Goal: Register for event/course

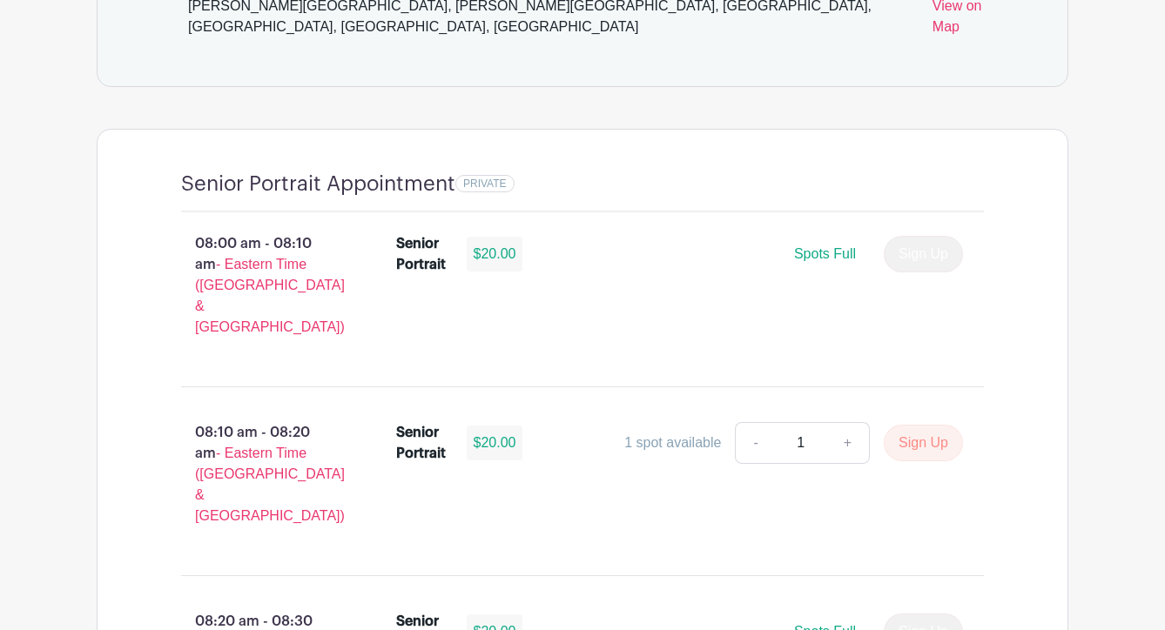
scroll to position [1105, 0]
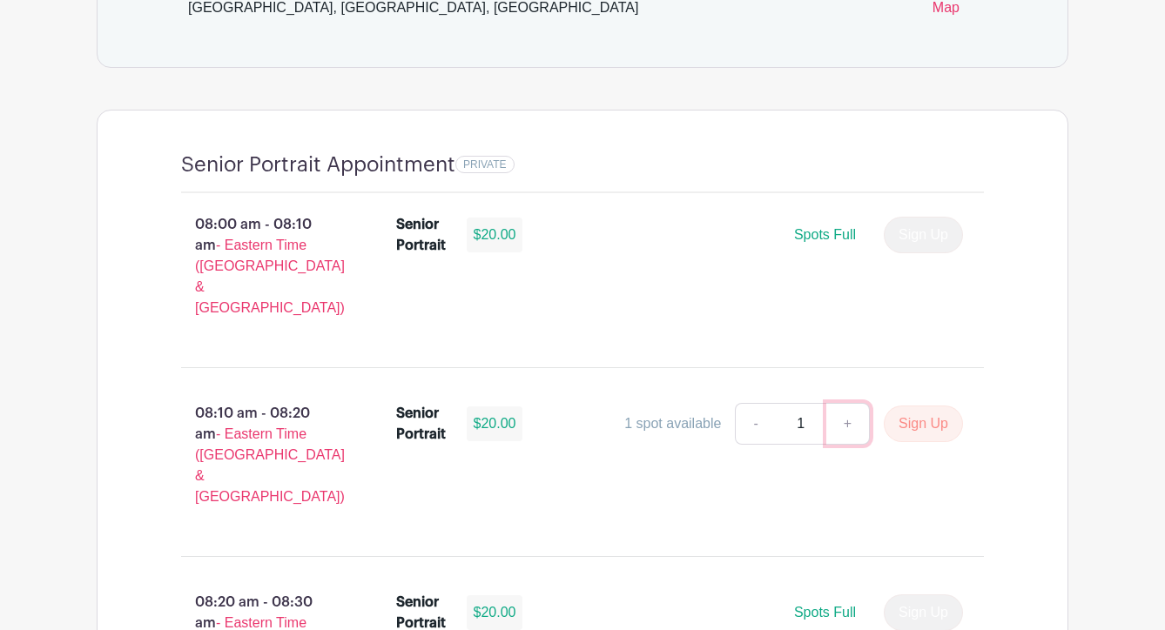
click at [850, 403] on link "+" at bounding box center [848, 424] width 44 height 42
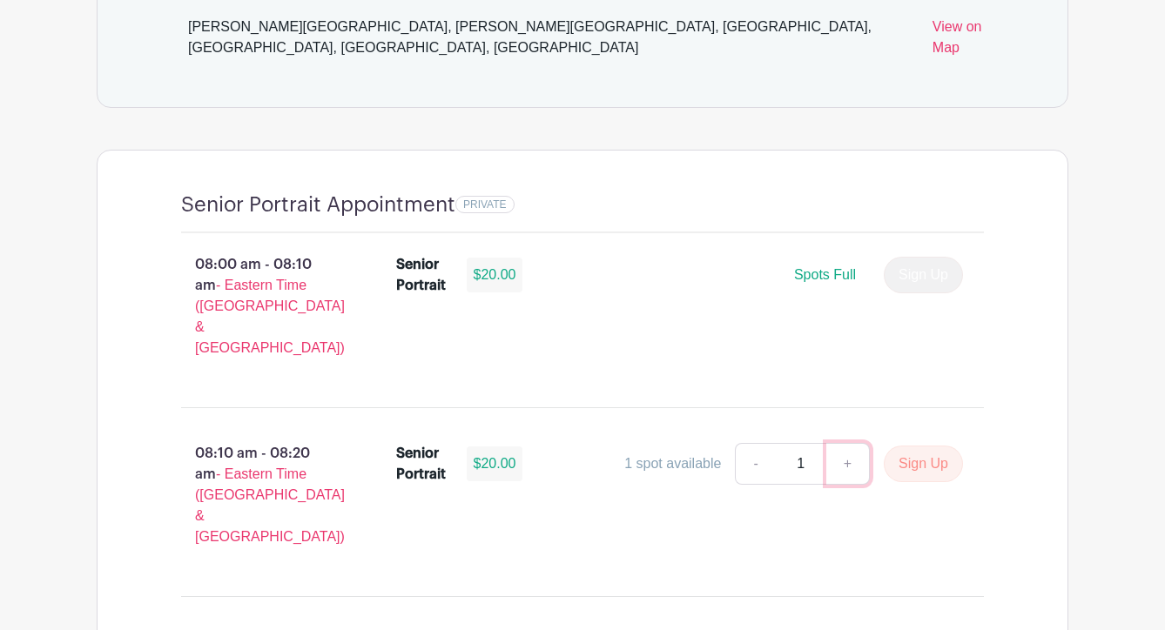
scroll to position [1078, 0]
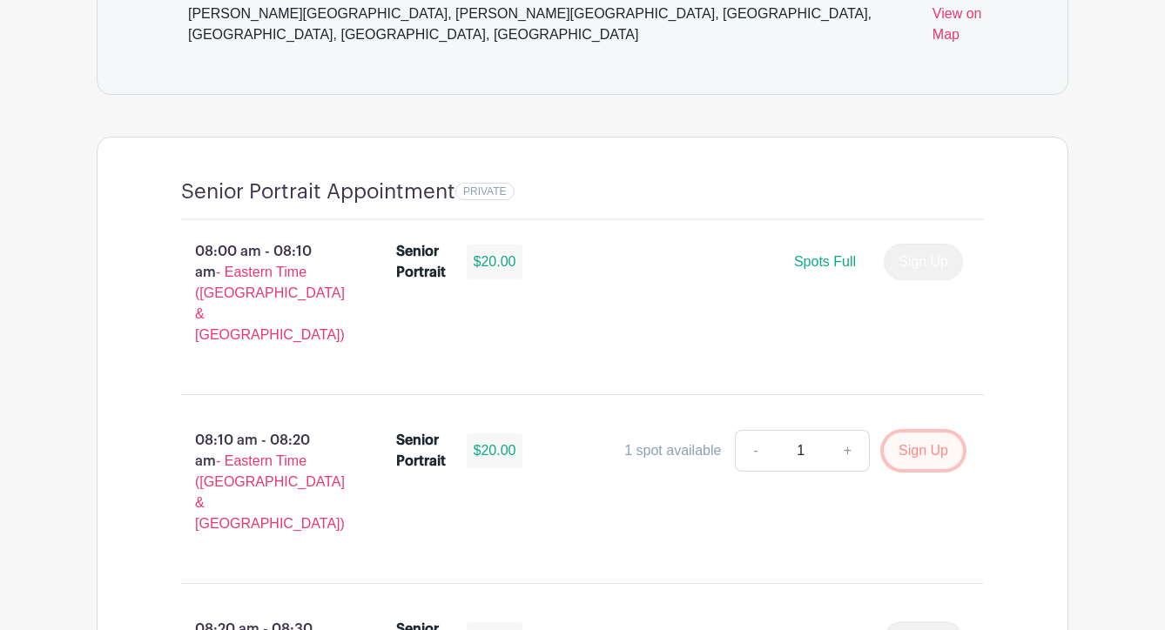
click at [913, 433] on button "Sign Up" at bounding box center [923, 451] width 79 height 37
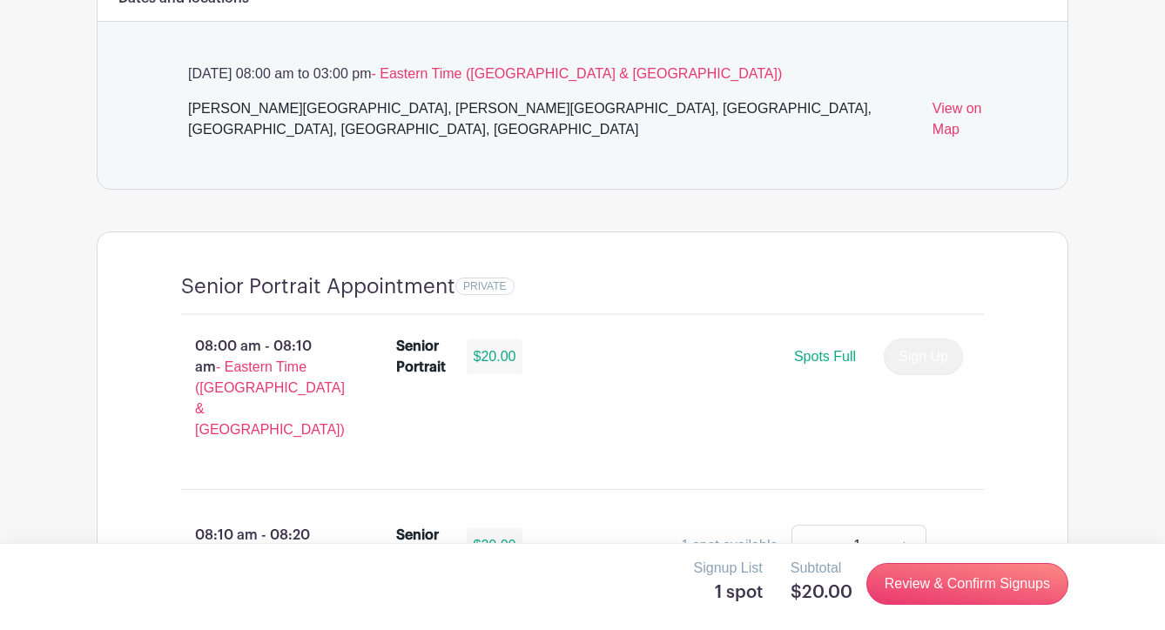
scroll to position [1068, 0]
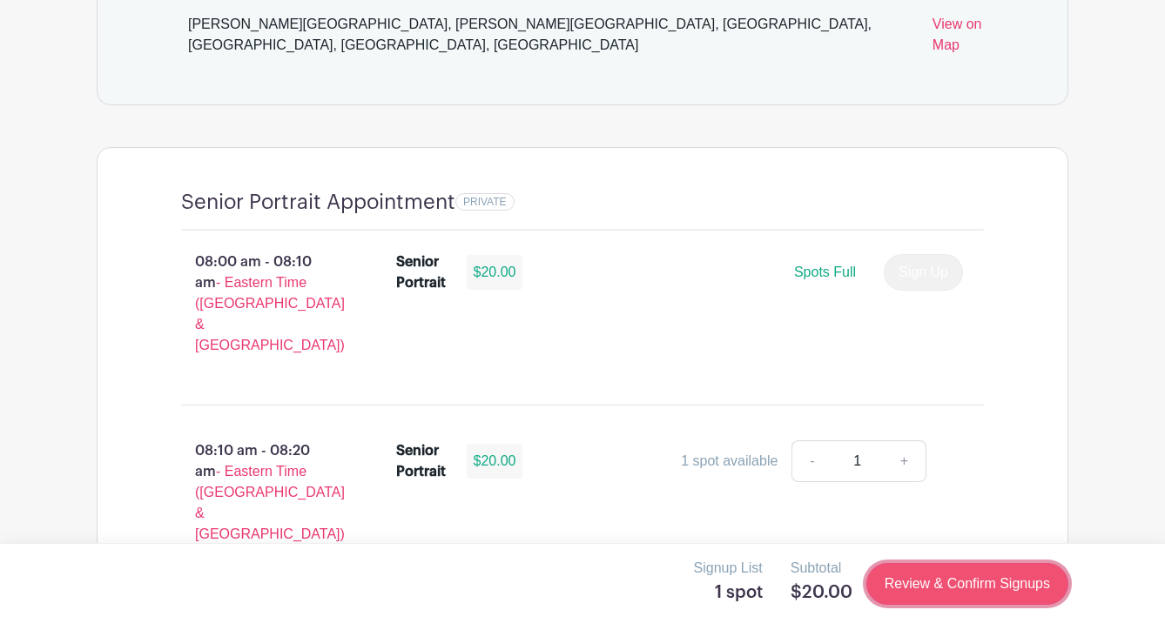
click at [890, 577] on link "Review & Confirm Signups" at bounding box center [967, 584] width 202 height 42
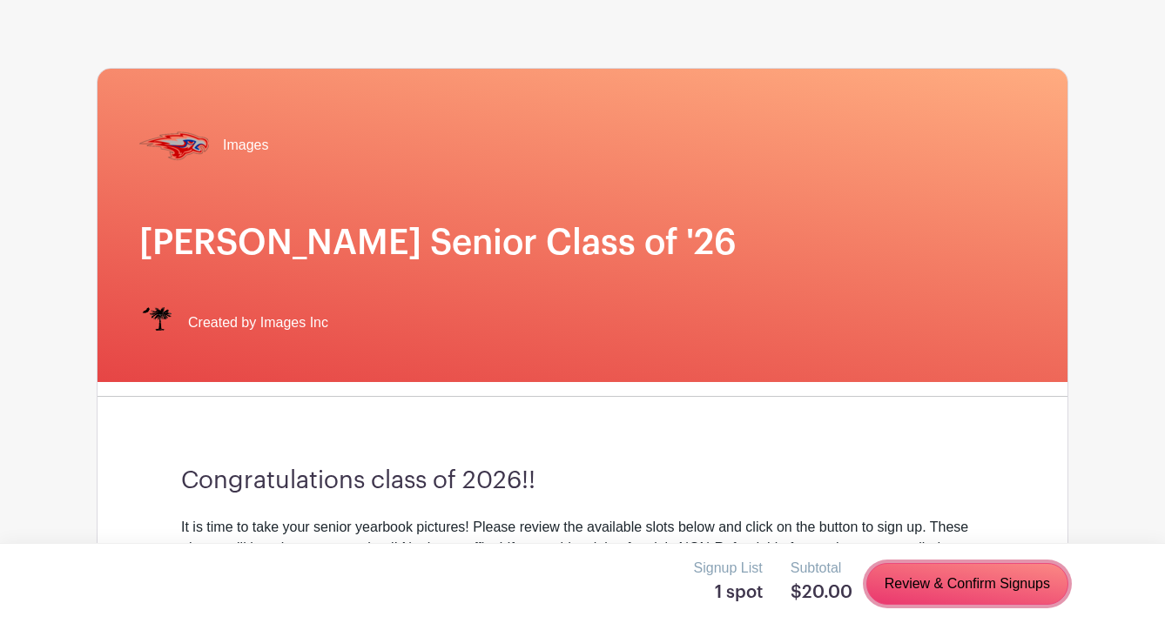
scroll to position [265, 0]
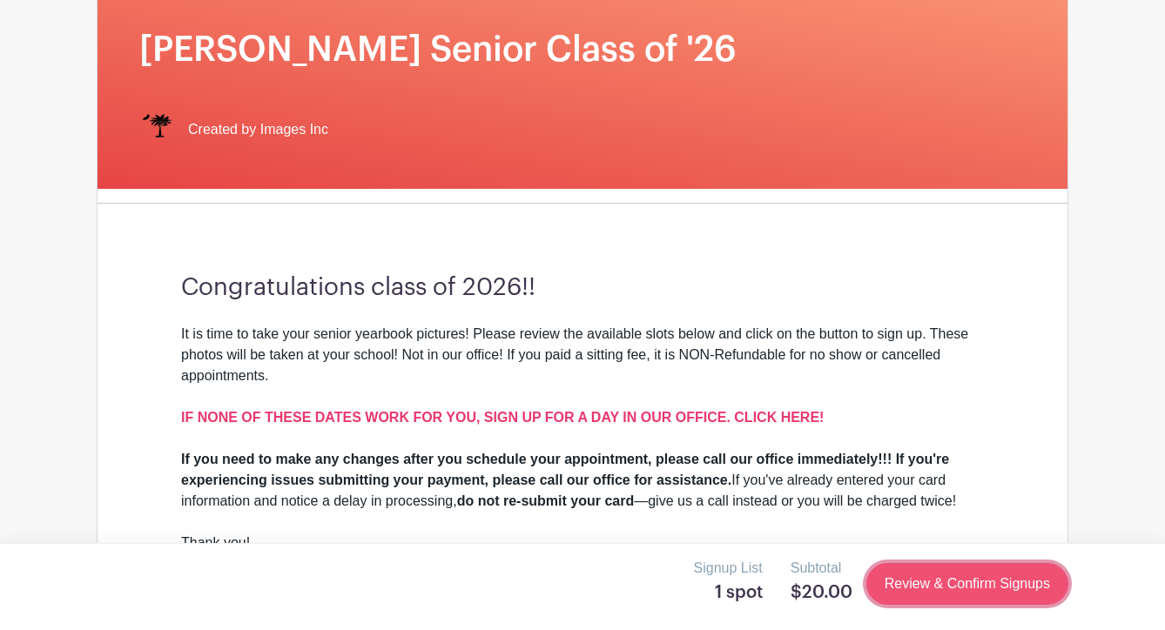
click at [879, 568] on link "Review & Confirm Signups" at bounding box center [967, 584] width 202 height 42
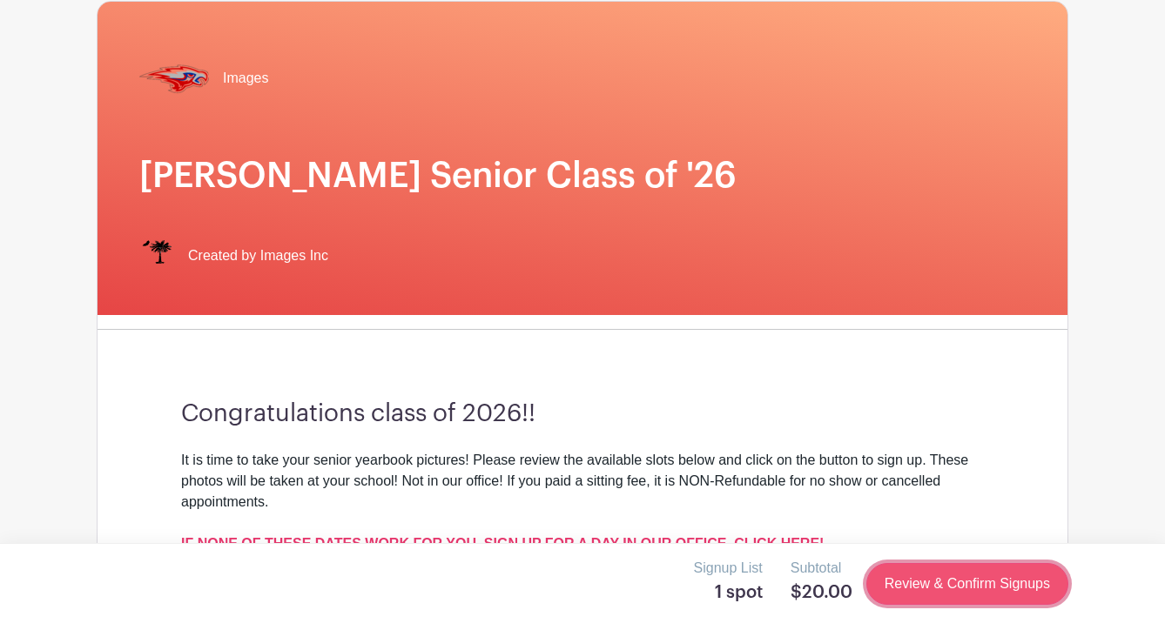
scroll to position [0, 0]
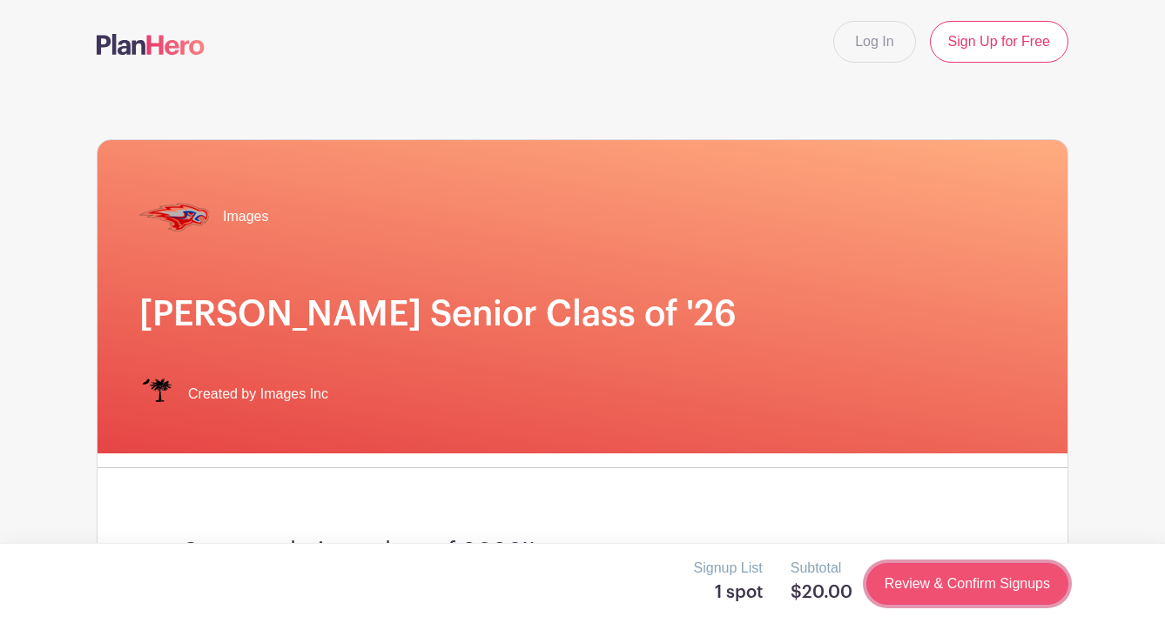
click at [879, 568] on link "Review & Confirm Signups" at bounding box center [967, 584] width 202 height 42
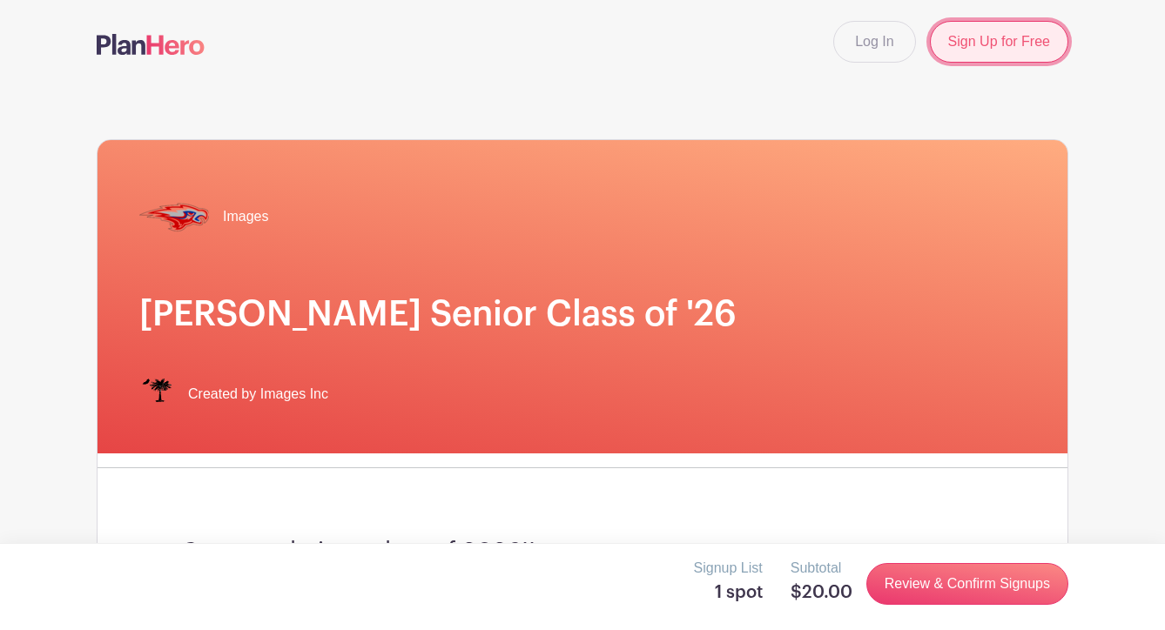
click at [953, 51] on link "Sign Up for Free" at bounding box center [999, 42] width 138 height 42
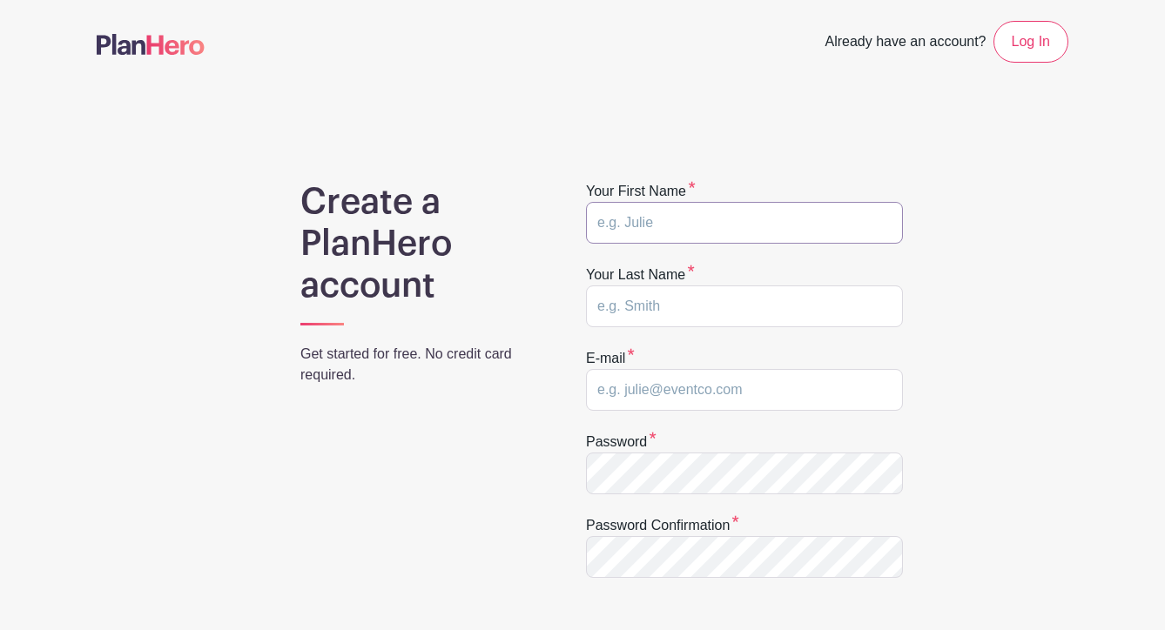
click at [690, 241] on input "text" at bounding box center [744, 223] width 317 height 42
type input "Ella"
type input "Hammersla"
type input "HammerslaEl2026@hammondschool.org"
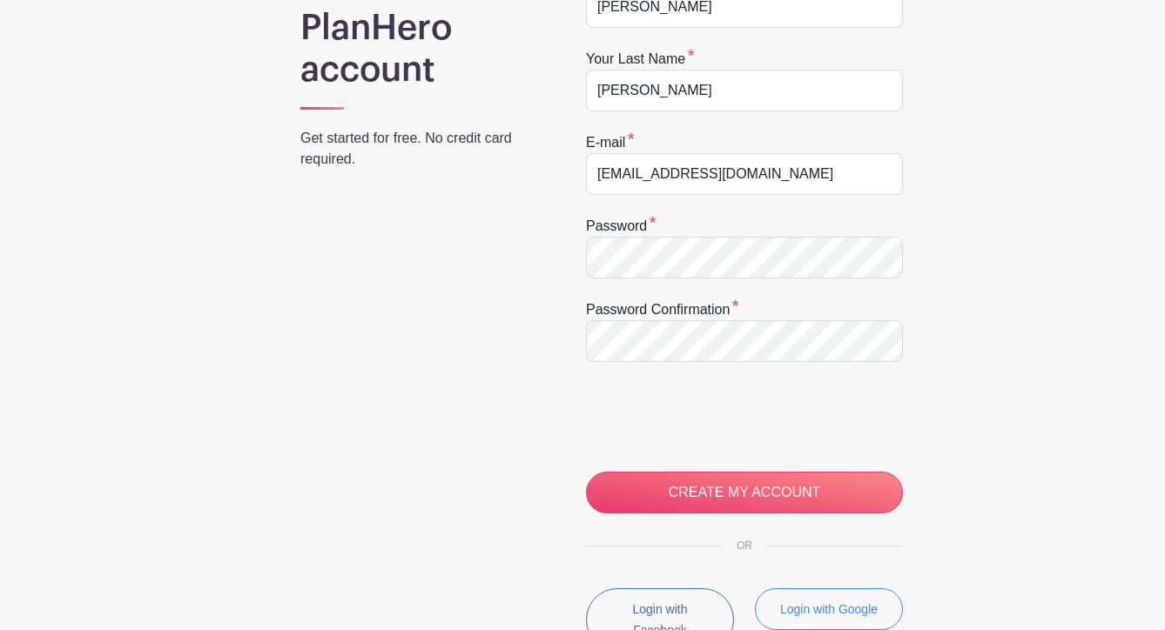
scroll to position [372, 0]
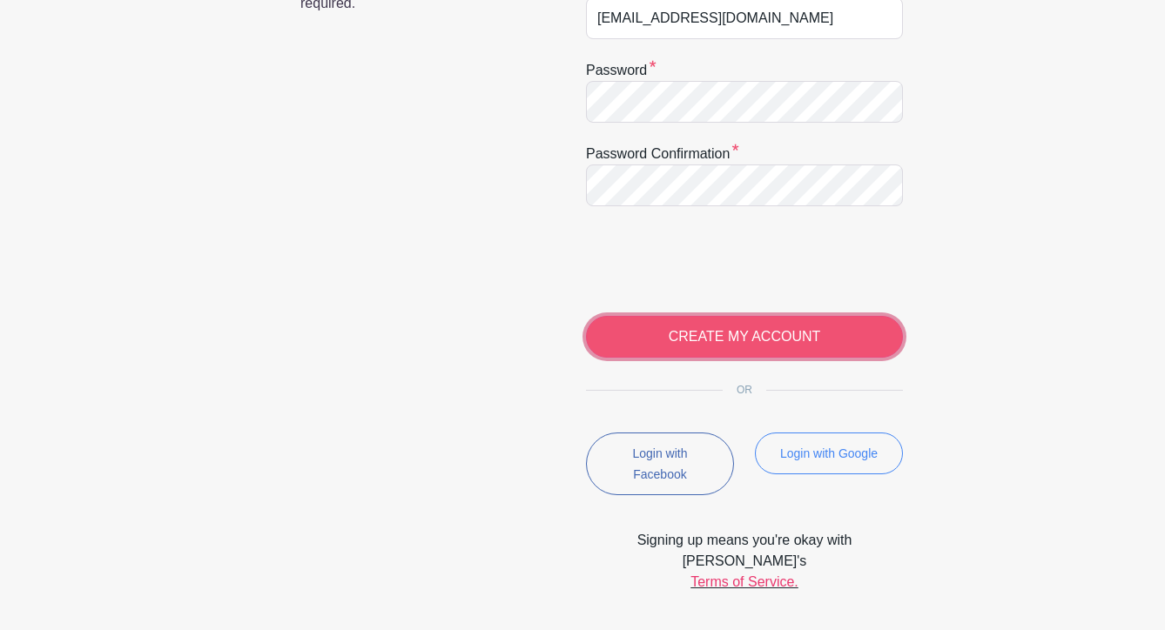
click at [755, 337] on input "CREATE MY ACCOUNT" at bounding box center [744, 337] width 317 height 42
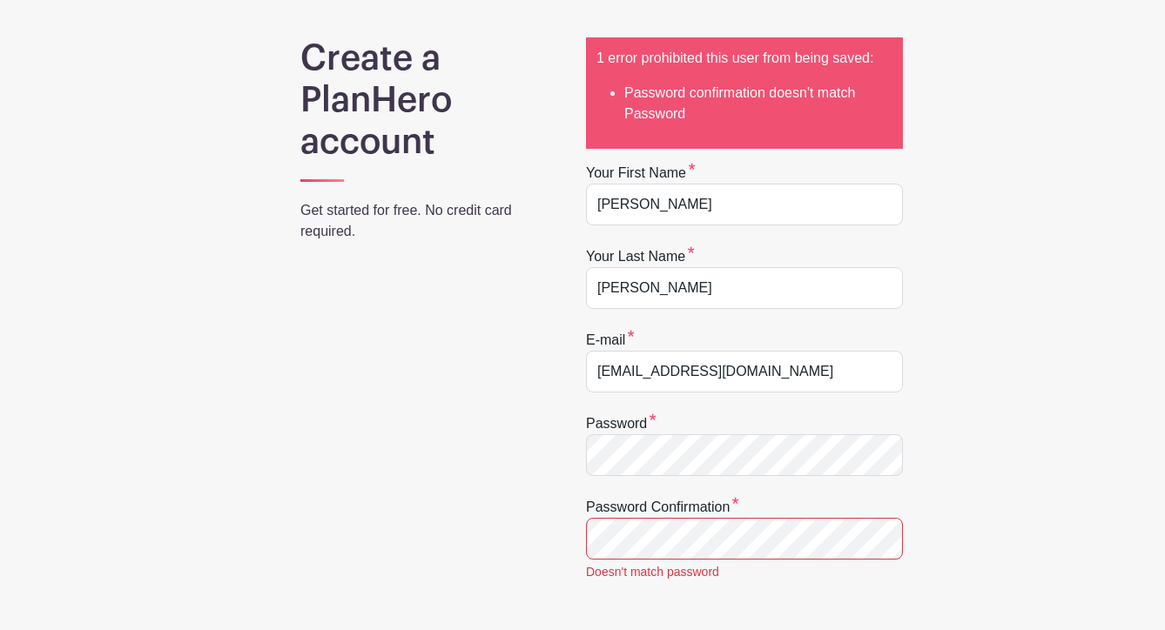
scroll to position [428, 0]
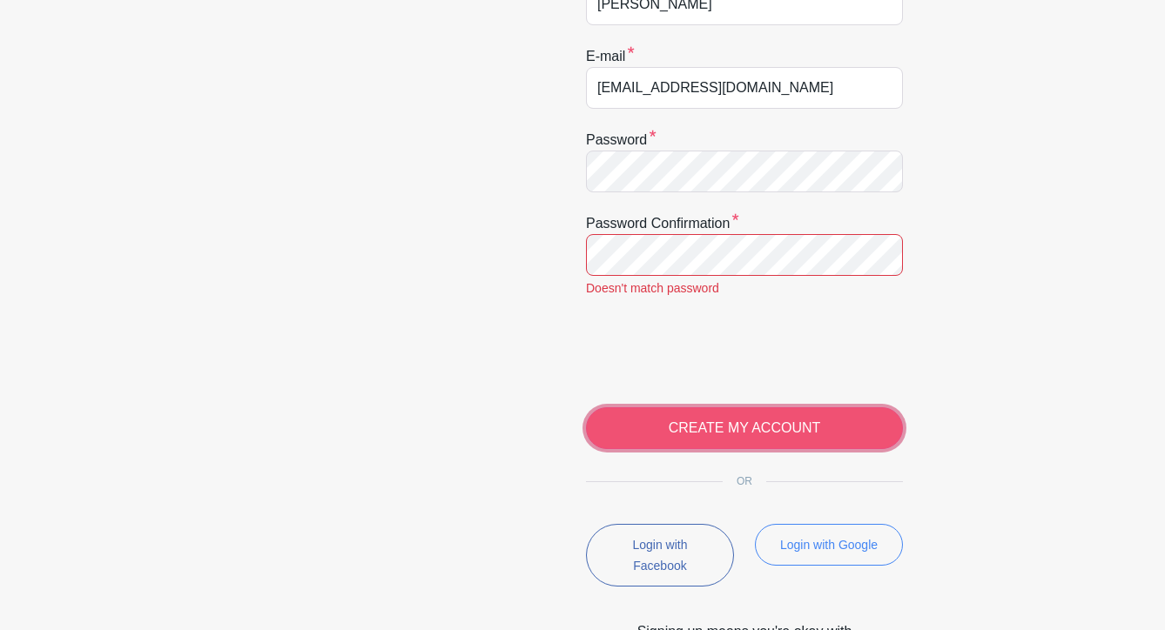
click at [704, 416] on input "CREATE MY ACCOUNT" at bounding box center [744, 429] width 317 height 42
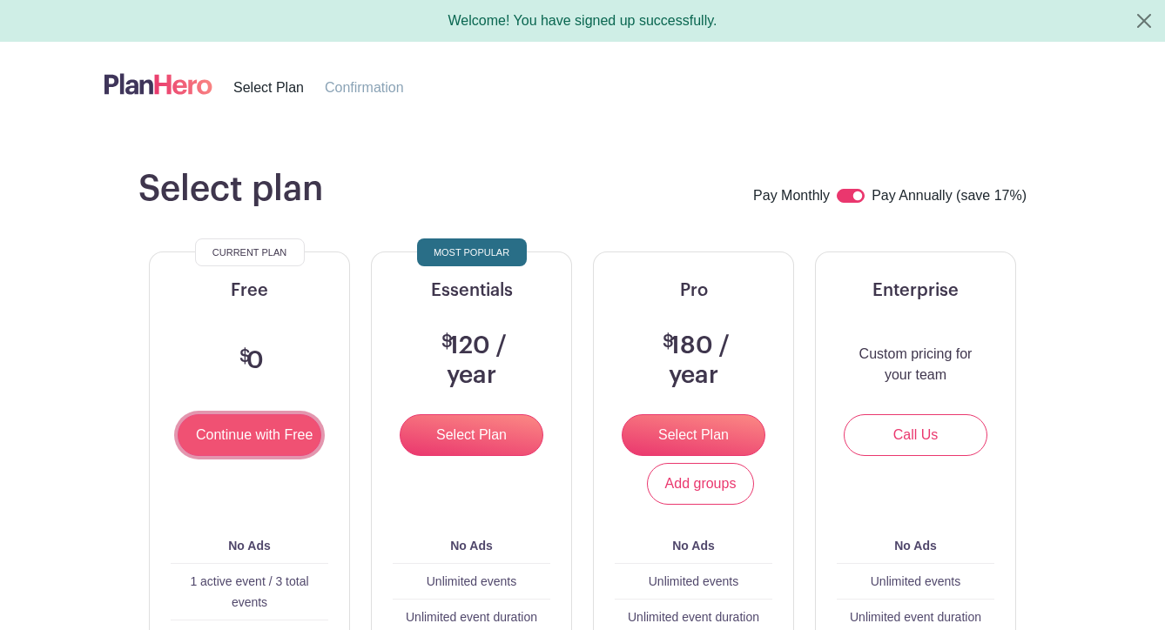
click at [244, 437] on input "Continue with Free" at bounding box center [250, 435] width 144 height 42
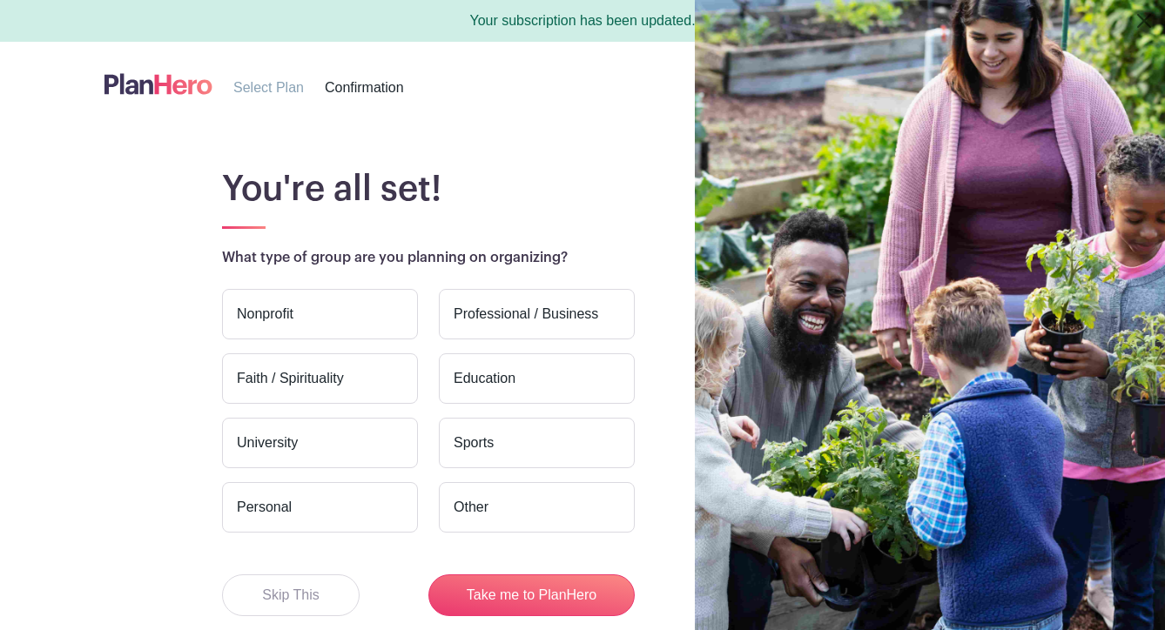
scroll to position [95, 0]
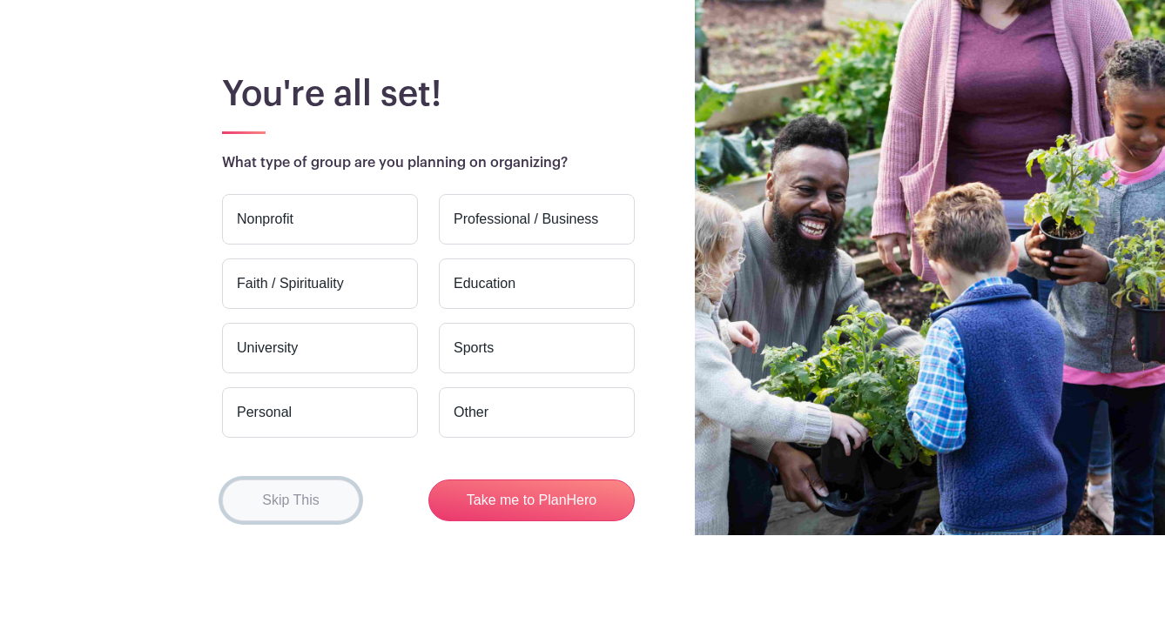
click at [312, 495] on button "Skip This" at bounding box center [291, 501] width 138 height 42
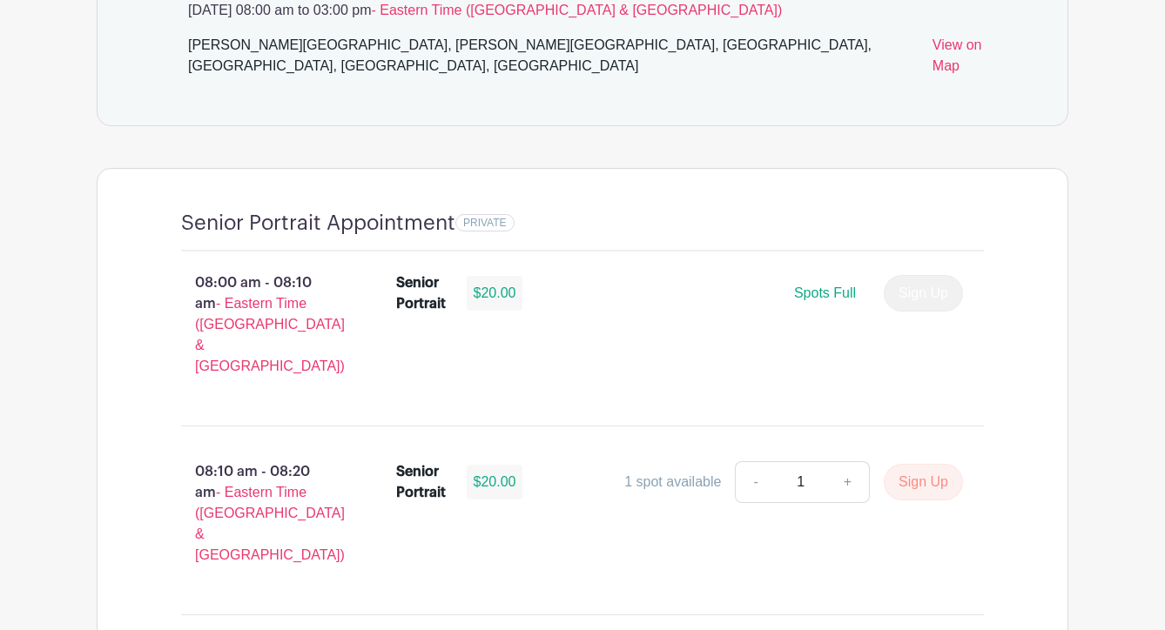
scroll to position [1145, 0]
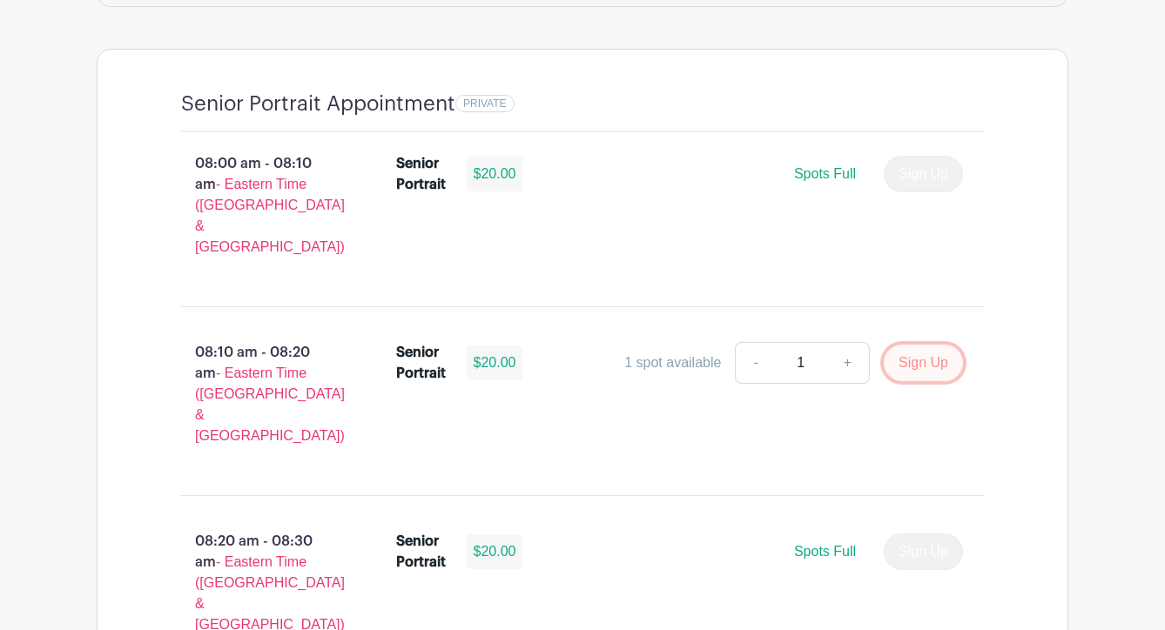
click at [916, 345] on button "Sign Up" at bounding box center [923, 363] width 79 height 37
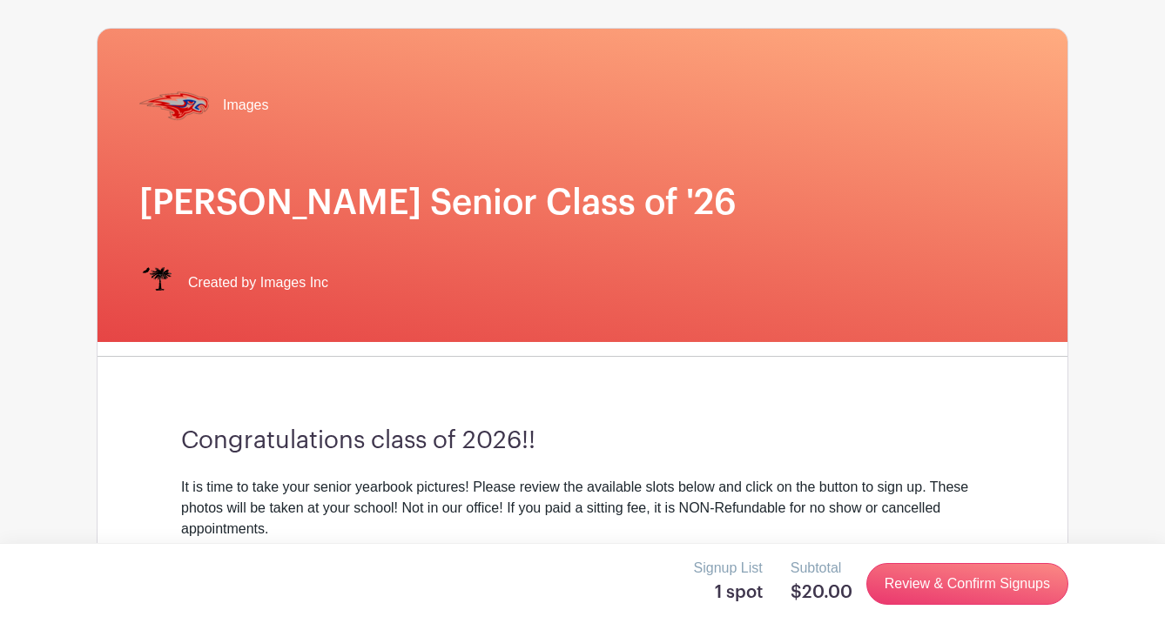
scroll to position [166, 0]
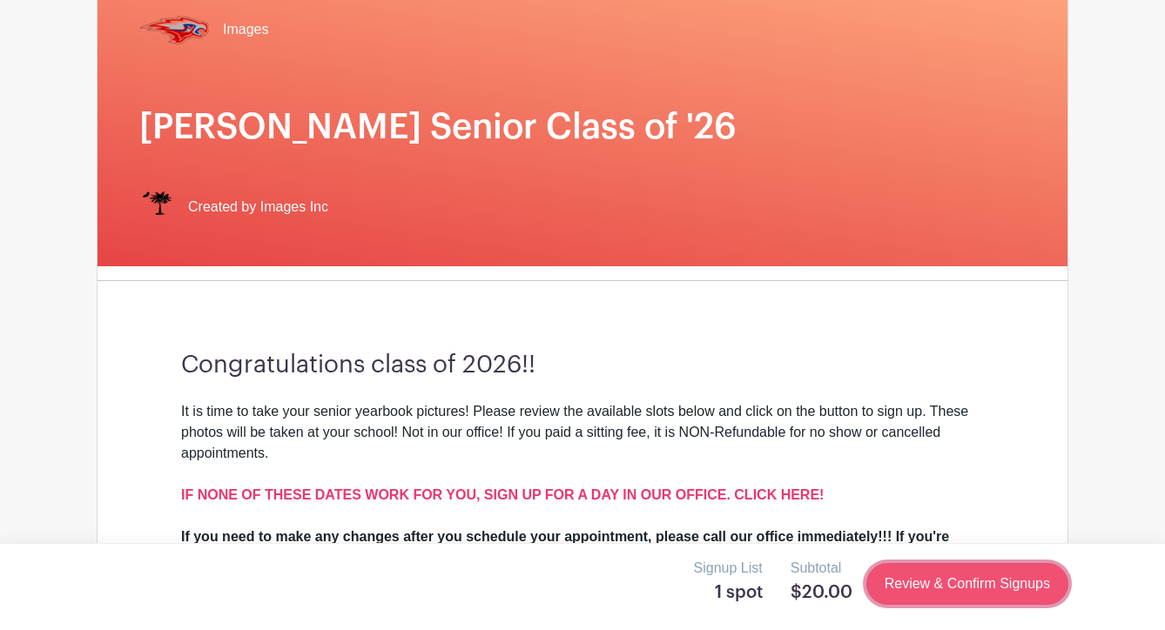
click at [980, 589] on link "Review & Confirm Signups" at bounding box center [967, 584] width 202 height 42
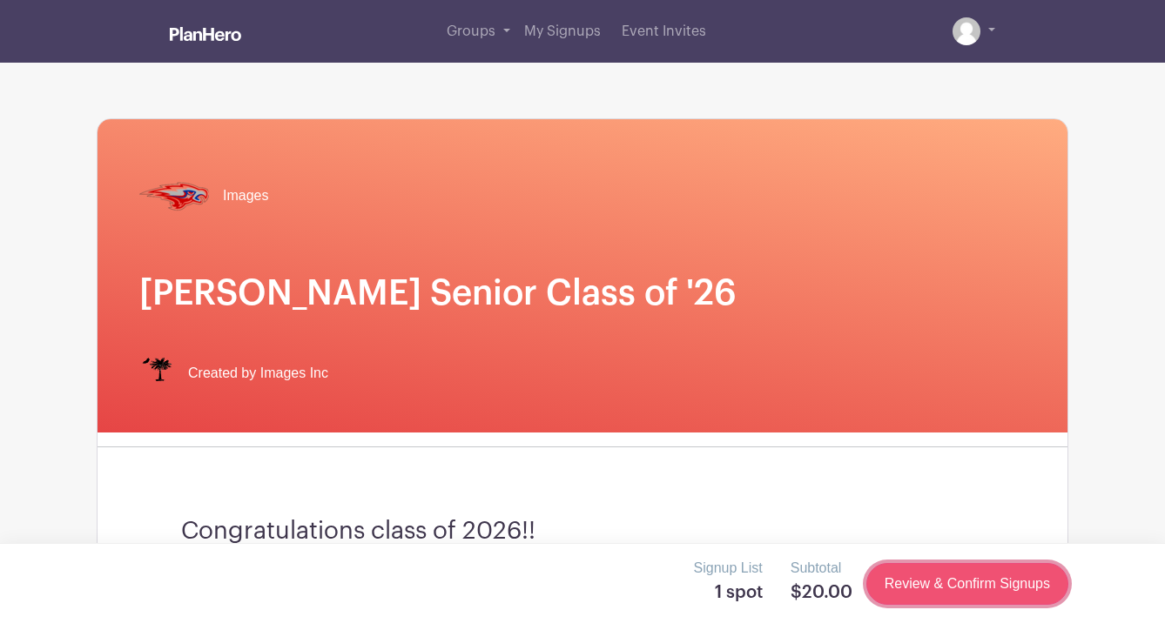
click at [980, 589] on link "Review & Confirm Signups" at bounding box center [967, 584] width 202 height 42
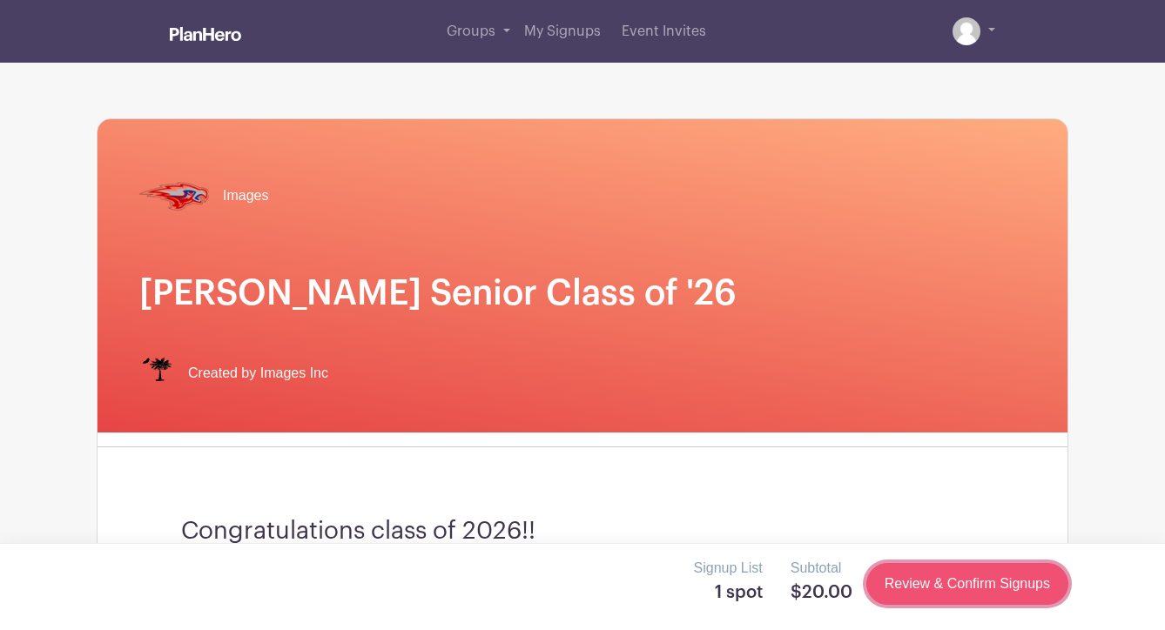
click at [980, 589] on link "Review & Confirm Signups" at bounding box center [967, 584] width 202 height 42
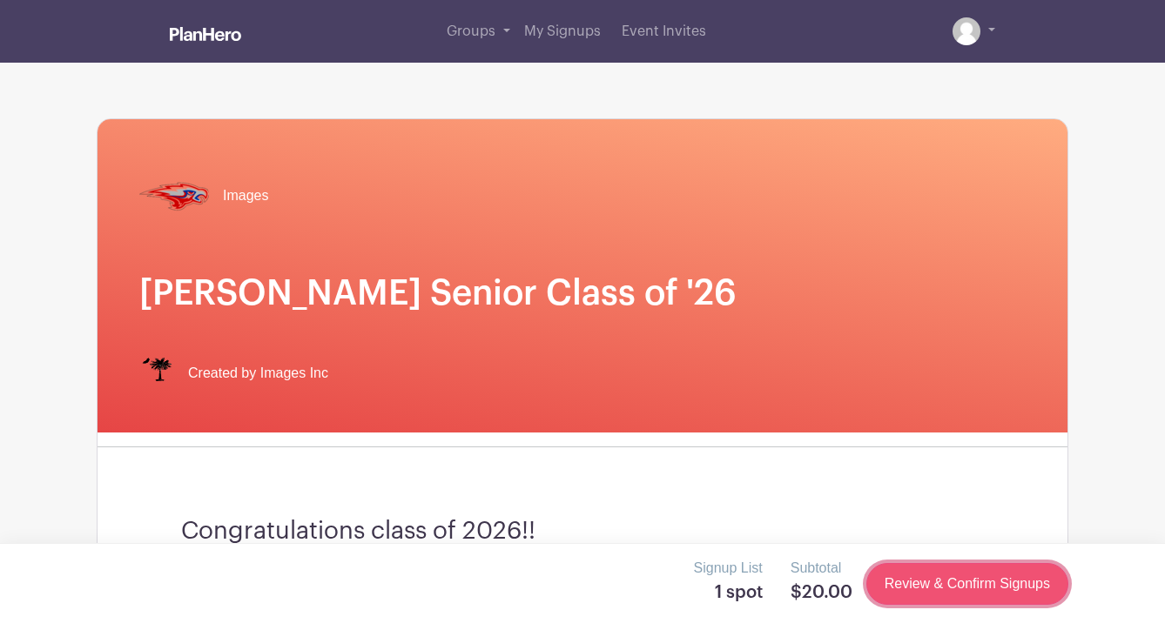
click at [980, 589] on link "Review & Confirm Signups" at bounding box center [967, 584] width 202 height 42
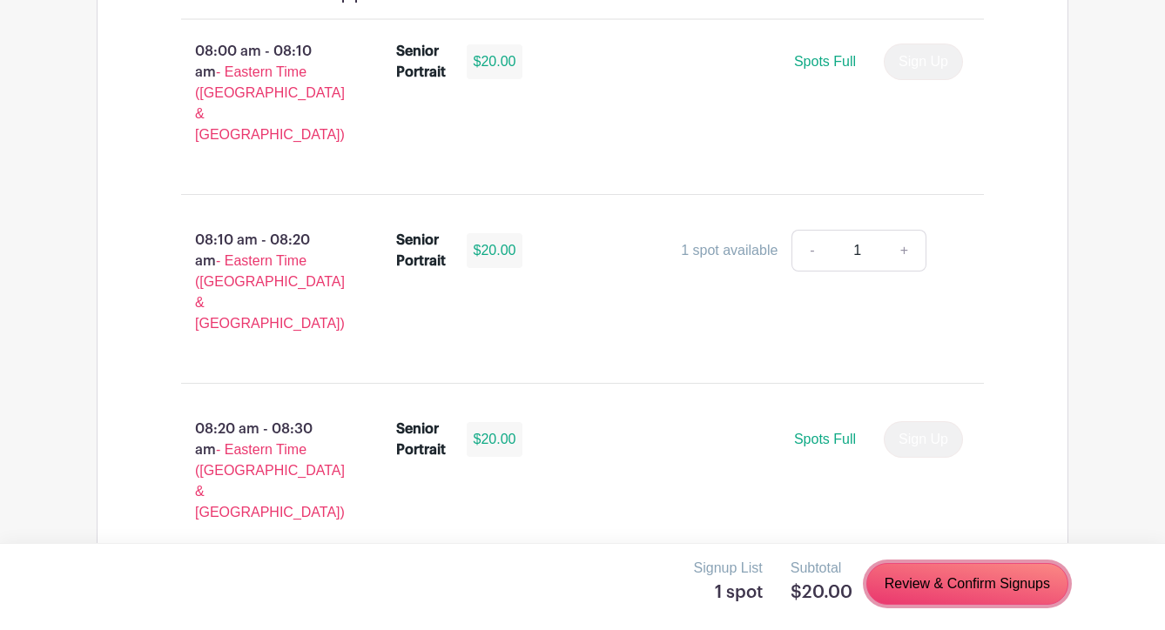
scroll to position [1097, 0]
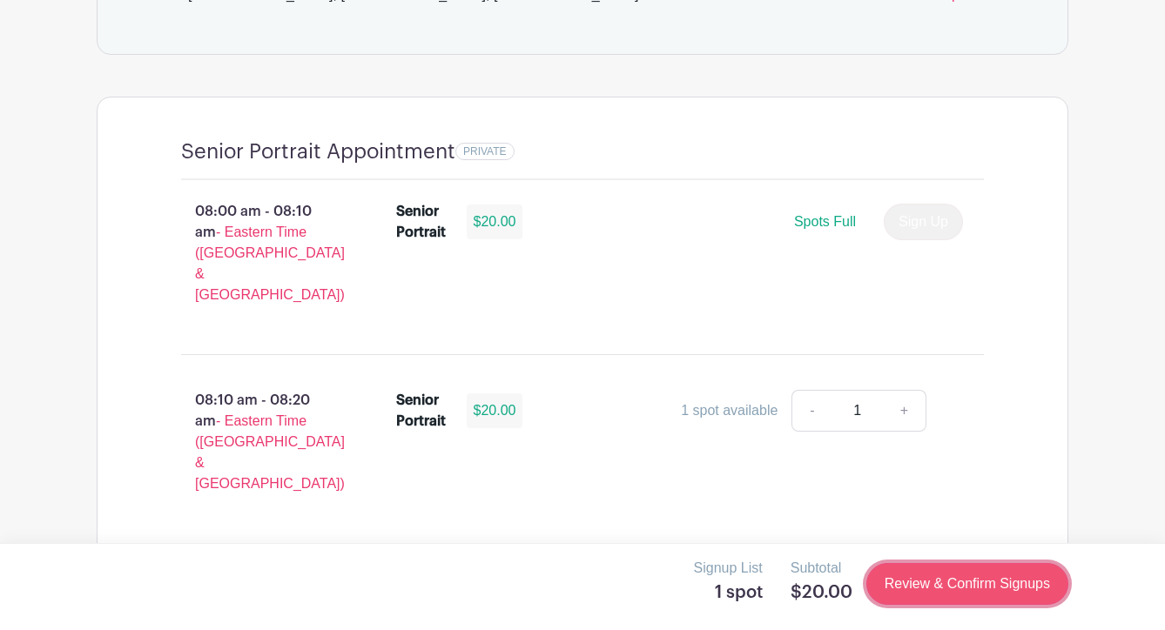
click at [1001, 585] on link "Review & Confirm Signups" at bounding box center [967, 584] width 202 height 42
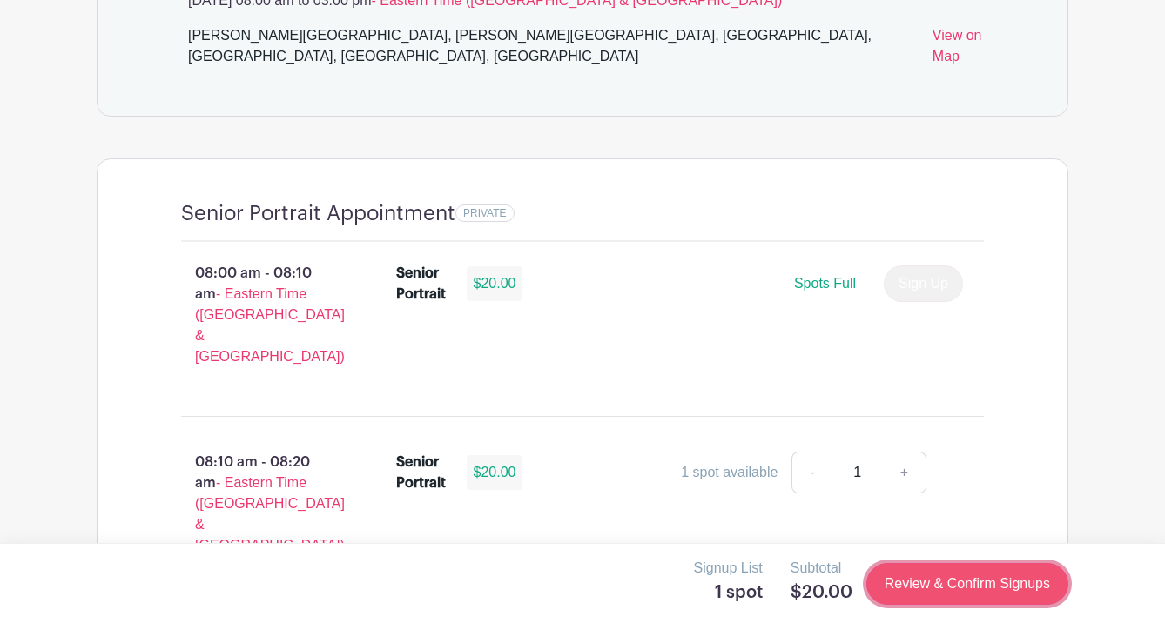
click at [1001, 585] on link "Review & Confirm Signups" at bounding box center [967, 584] width 202 height 42
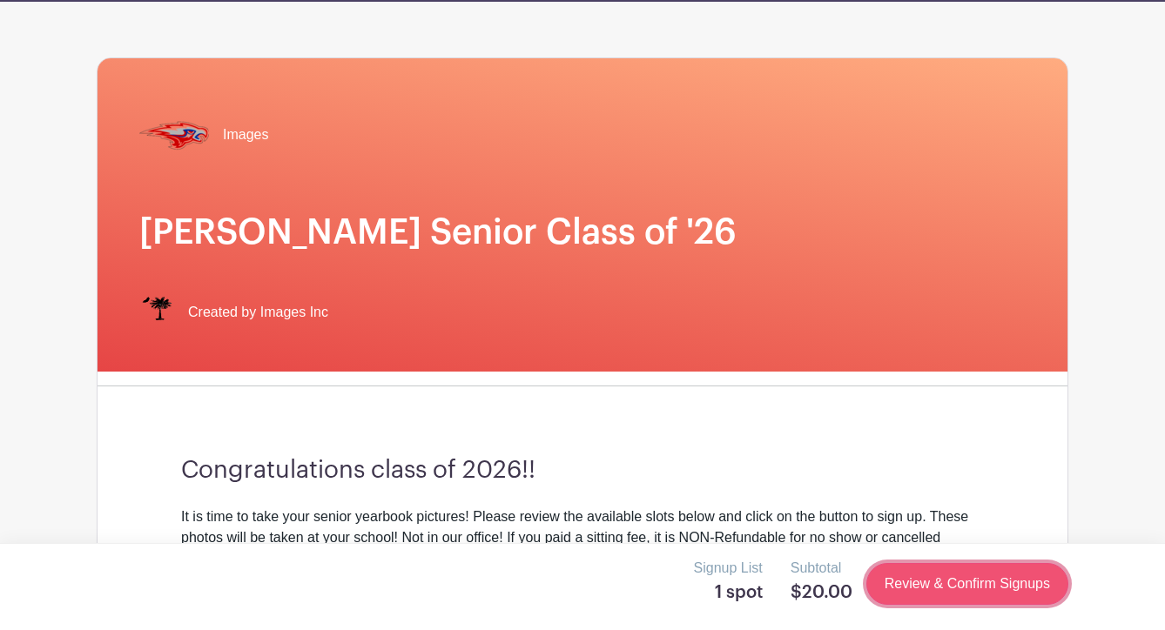
scroll to position [0, 0]
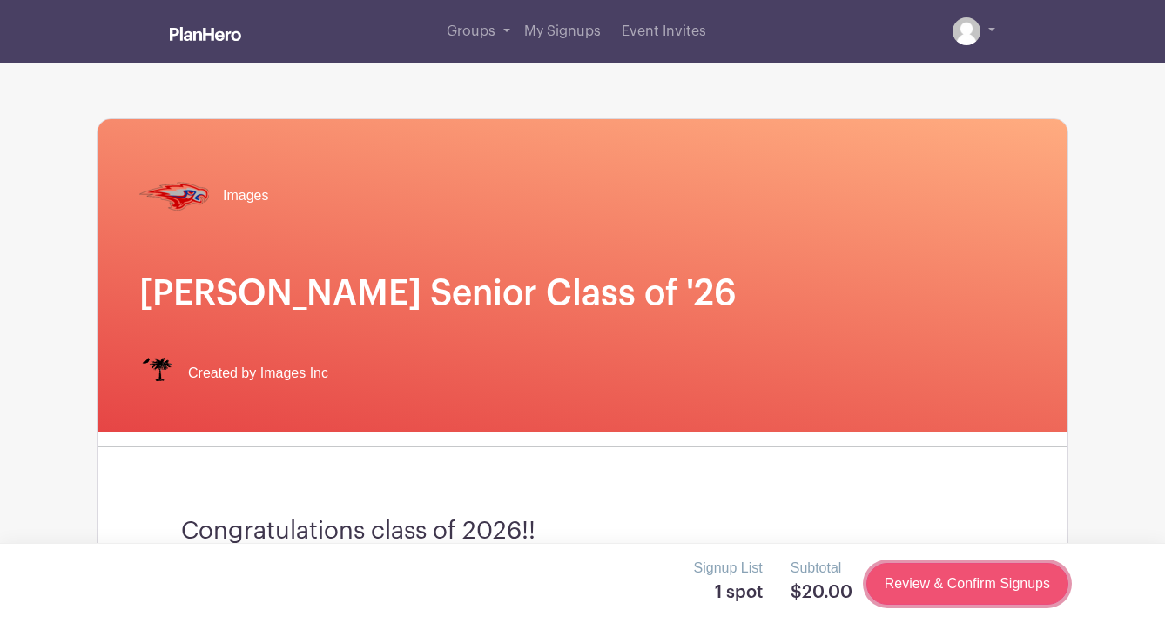
click at [1001, 585] on link "Review & Confirm Signups" at bounding box center [967, 584] width 202 height 42
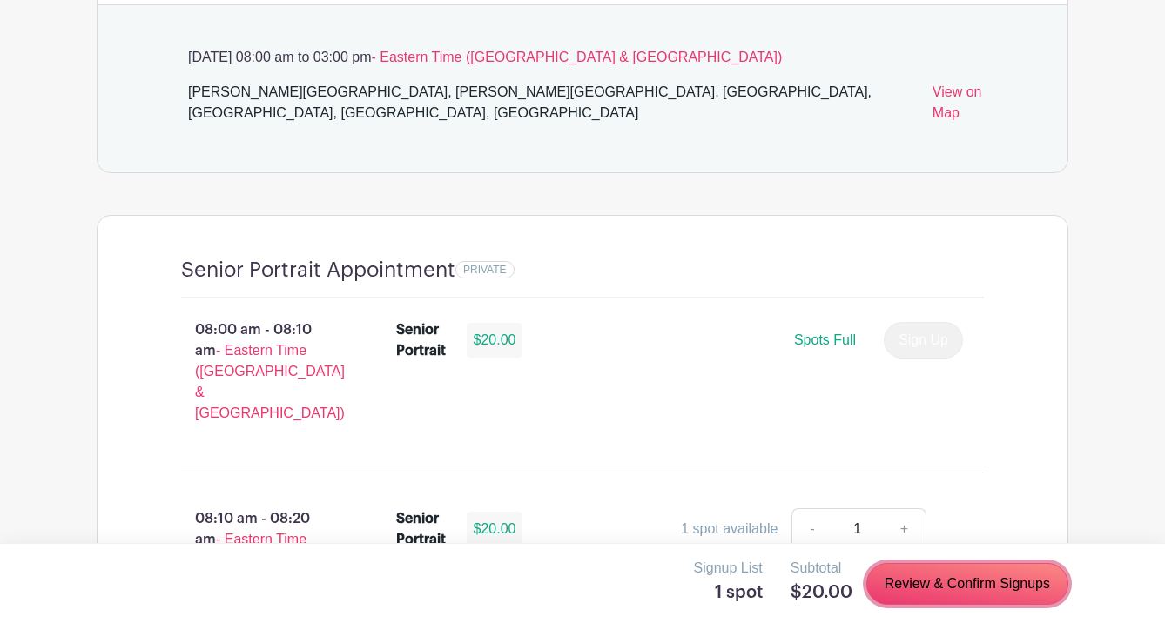
scroll to position [980, 0]
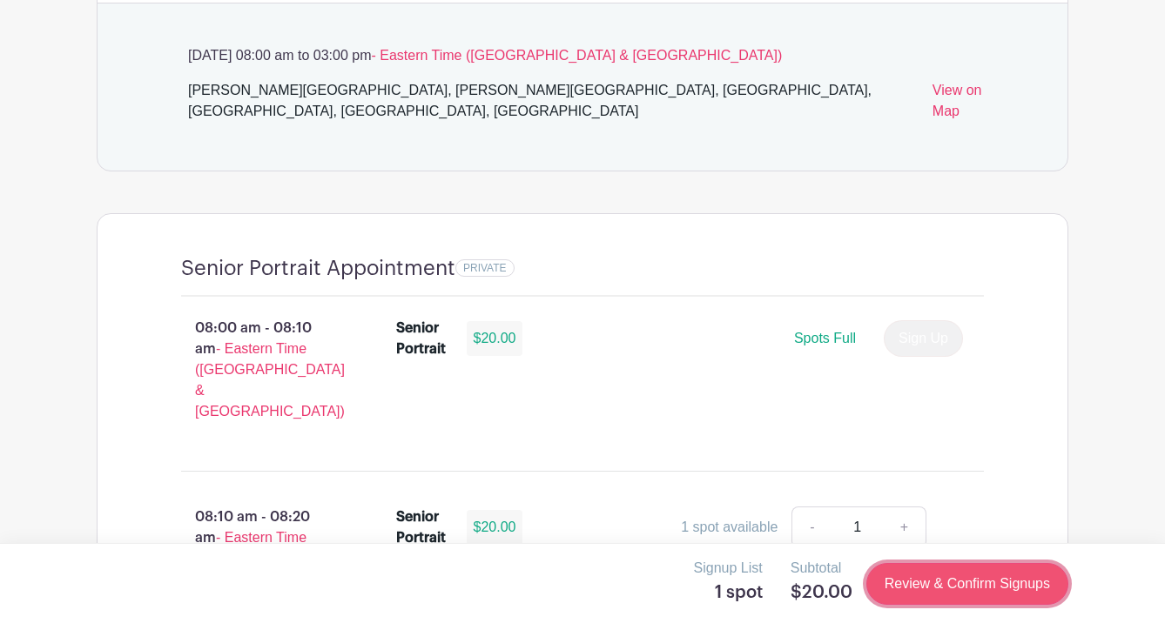
click at [910, 595] on link "Review & Confirm Signups" at bounding box center [967, 584] width 202 height 42
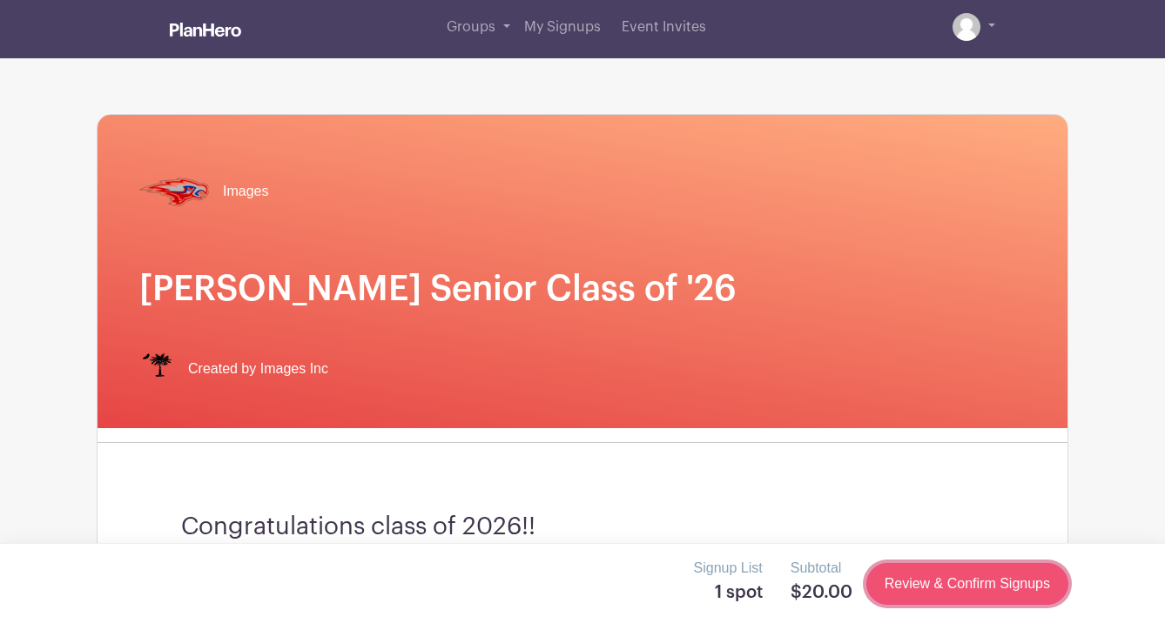
scroll to position [0, 0]
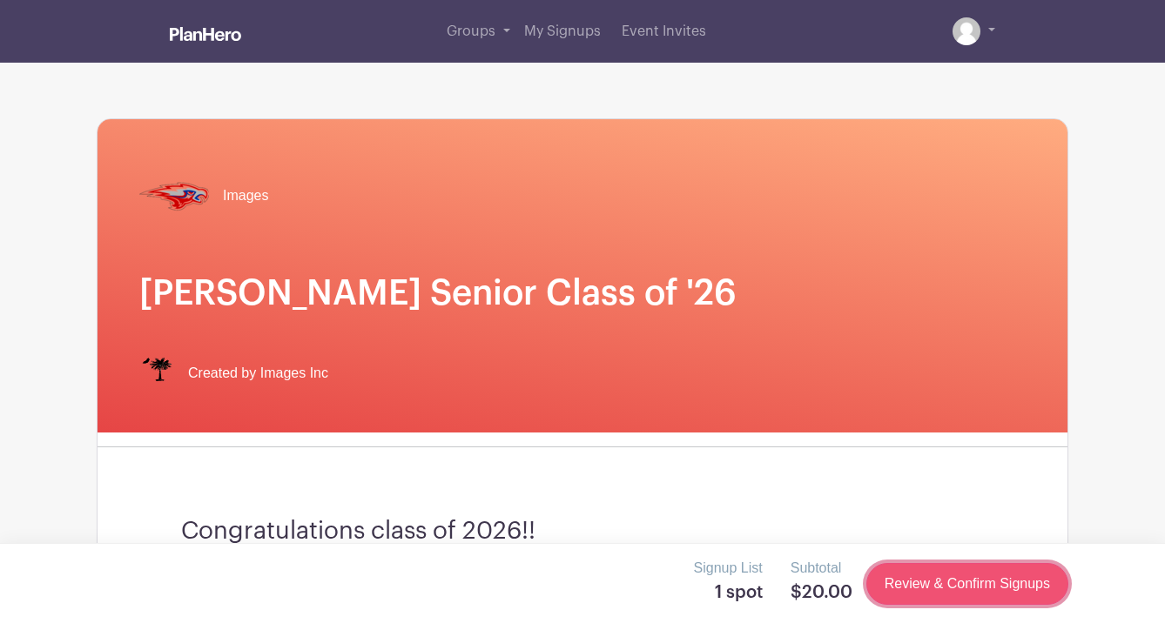
click at [911, 570] on link "Review & Confirm Signups" at bounding box center [967, 584] width 202 height 42
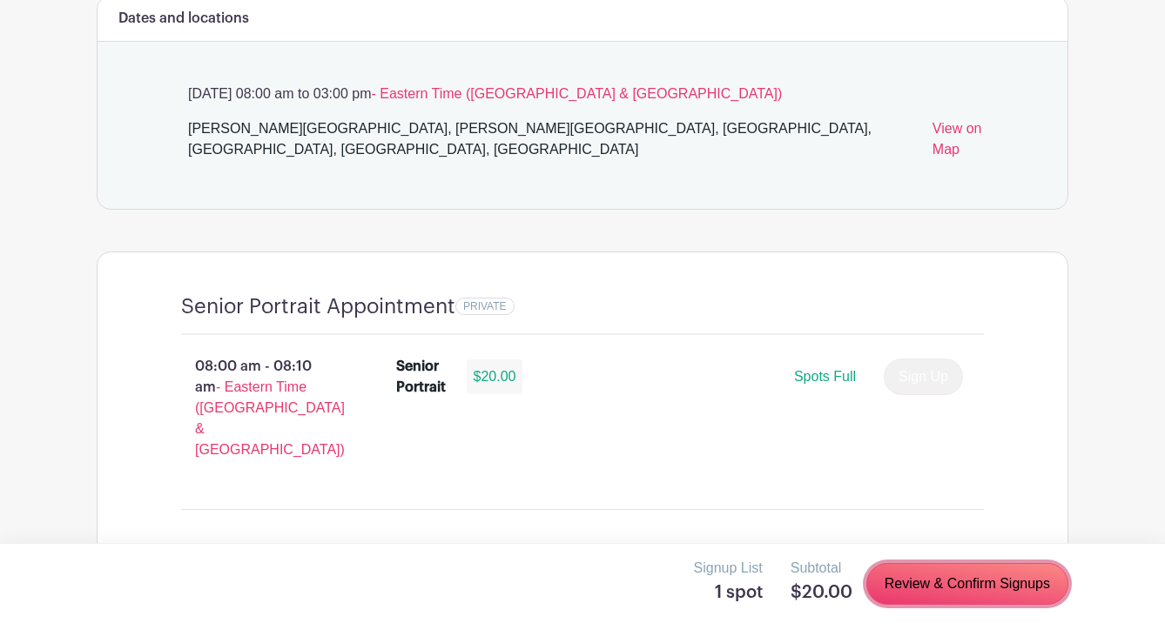
scroll to position [966, 0]
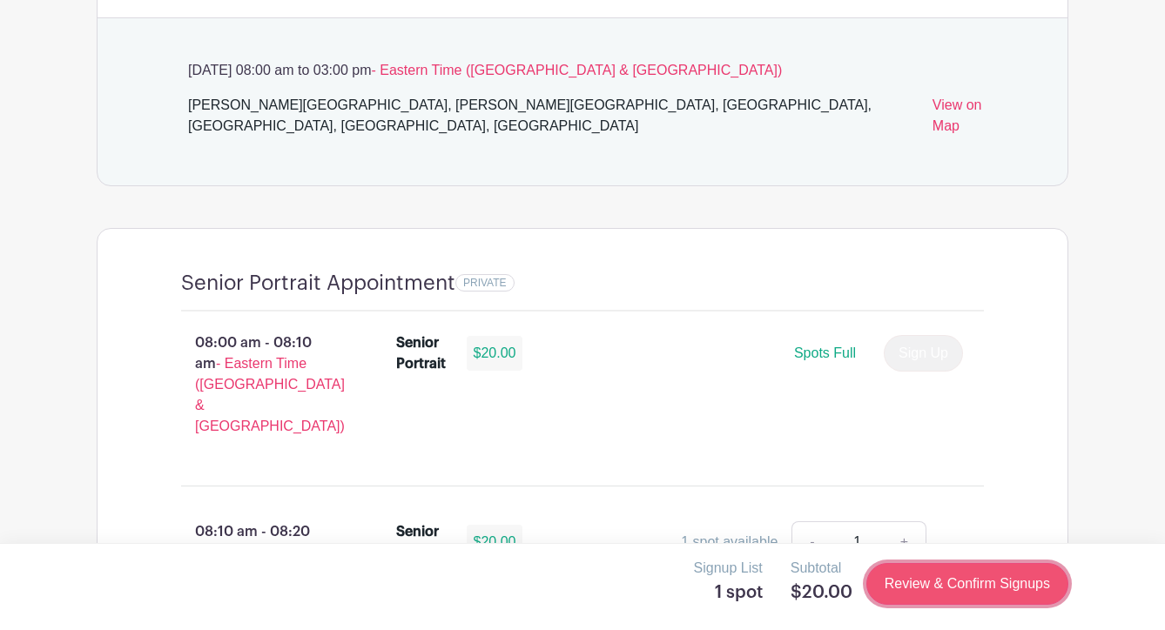
click at [941, 603] on link "Review & Confirm Signups" at bounding box center [967, 584] width 202 height 42
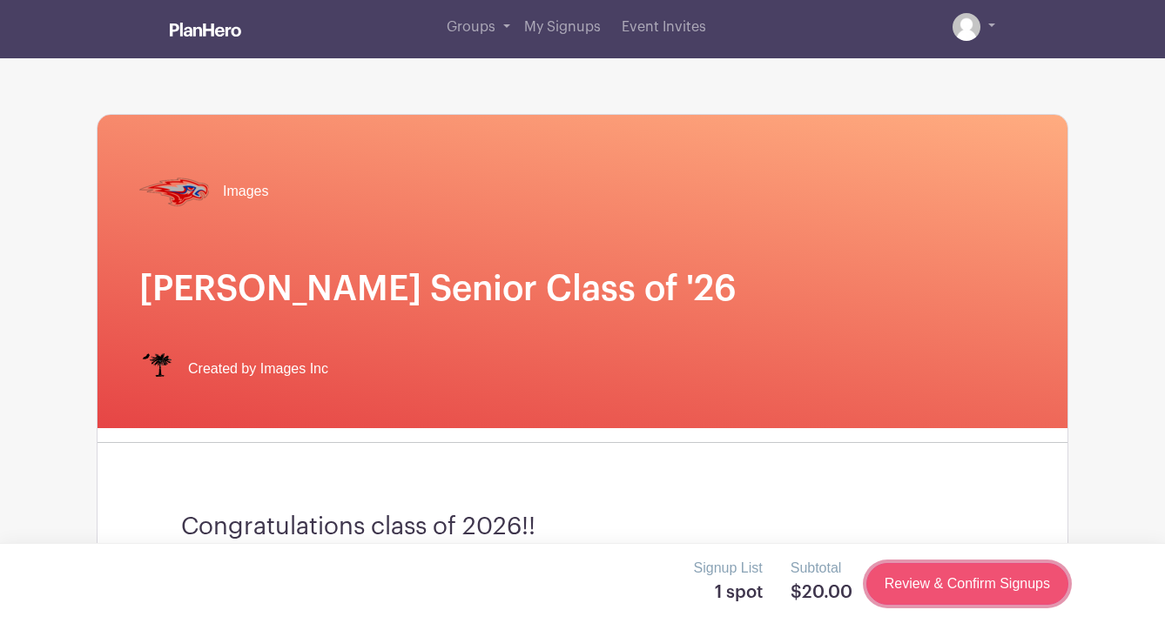
scroll to position [0, 0]
